Goal: Task Accomplishment & Management: Use online tool/utility

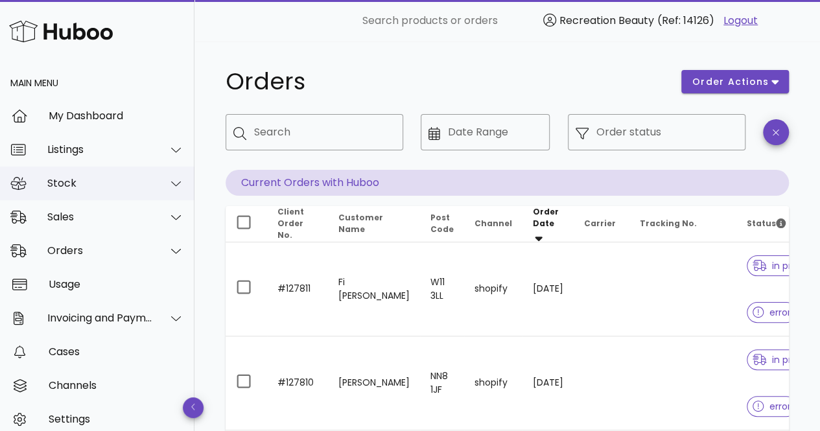
click at [128, 180] on div "Stock" at bounding box center [100, 183] width 106 height 12
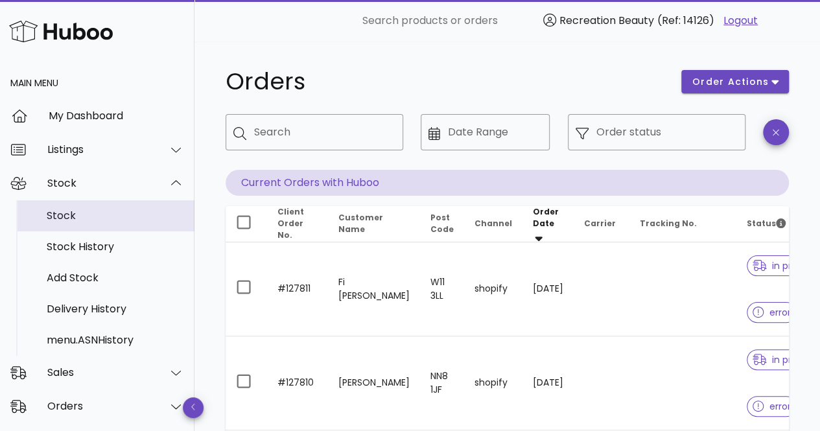
click at [117, 217] on div "Stock" at bounding box center [115, 215] width 137 height 12
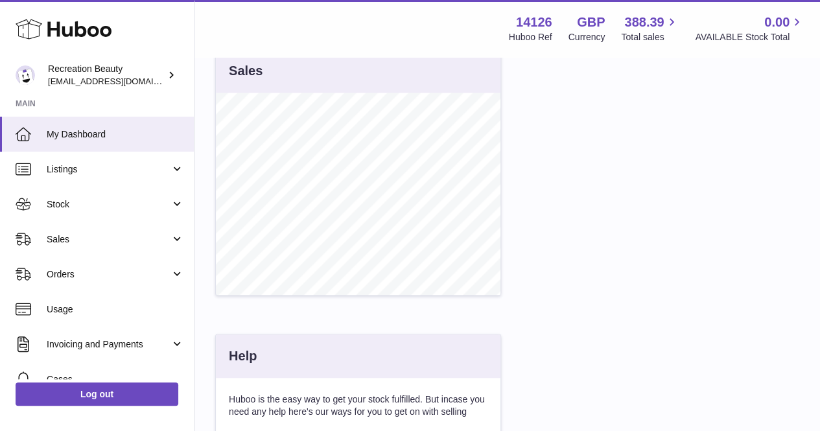
scroll to position [393, 0]
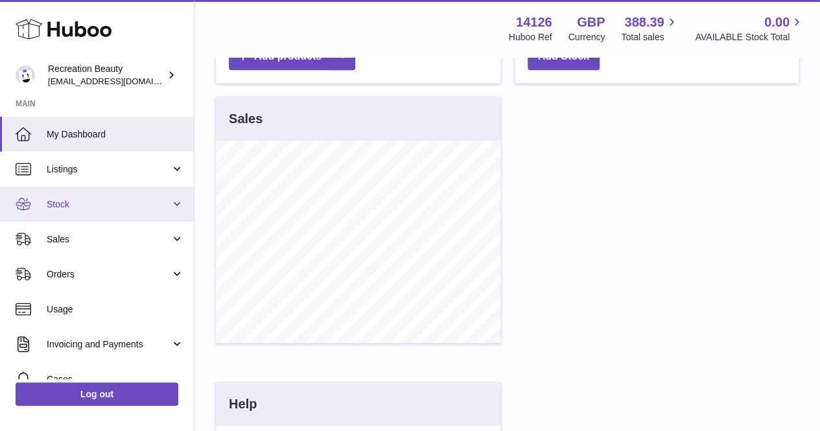
click at [87, 188] on link "Stock" at bounding box center [97, 204] width 194 height 35
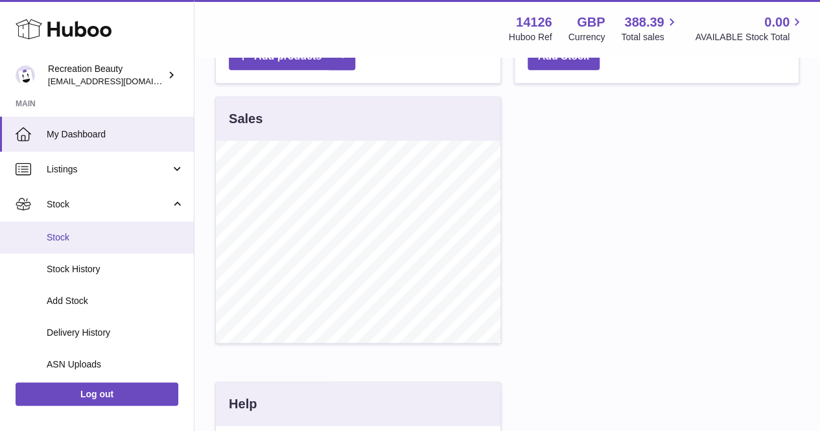
click at [108, 232] on span "Stock" at bounding box center [115, 238] width 137 height 12
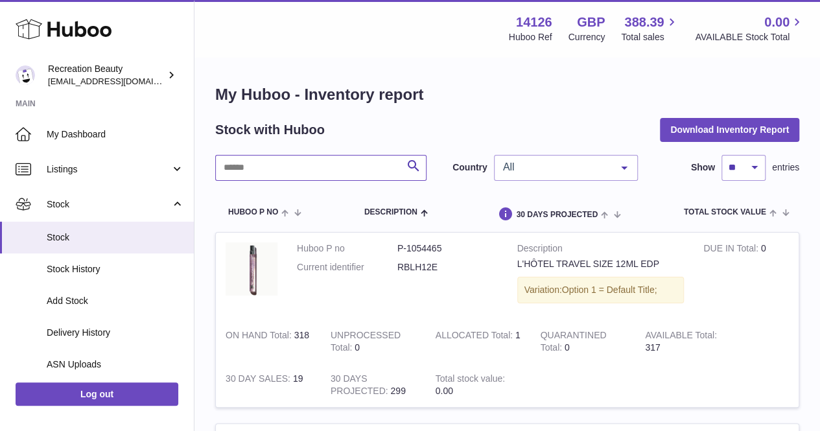
click at [298, 175] on input "text" at bounding box center [320, 168] width 211 height 26
type input "*"
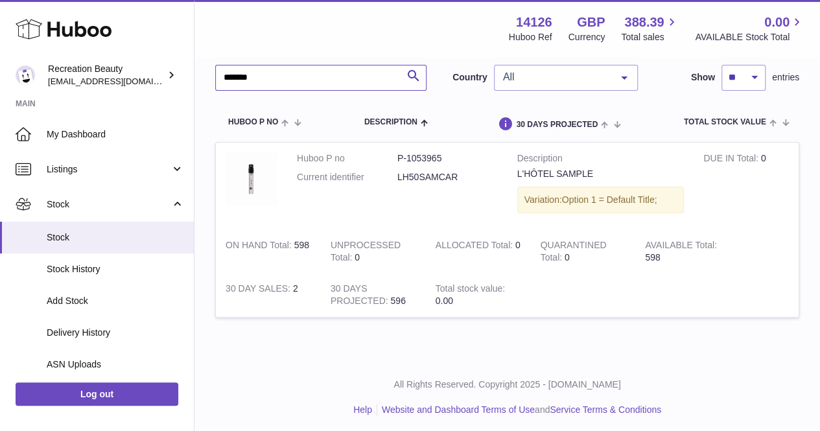
scroll to position [91, 0]
type input "*******"
click at [553, 77] on span "All" at bounding box center [556, 76] width 112 height 13
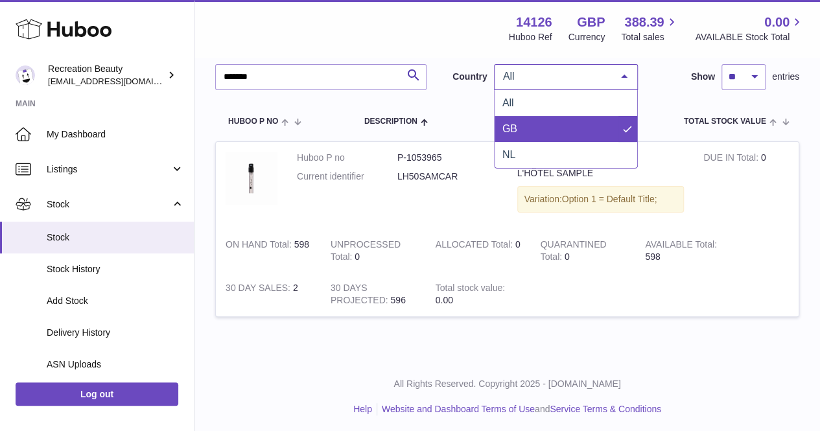
click at [542, 133] on span "GB" at bounding box center [566, 129] width 143 height 26
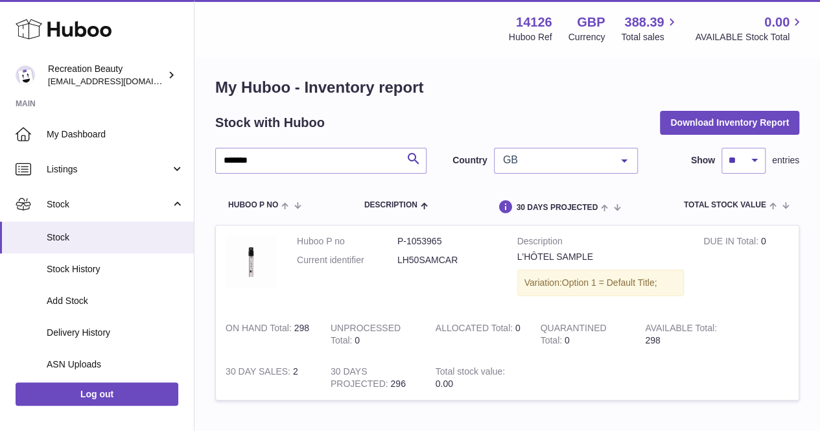
scroll to position [8, 0]
